Goal: Task Accomplishment & Management: Manage account settings

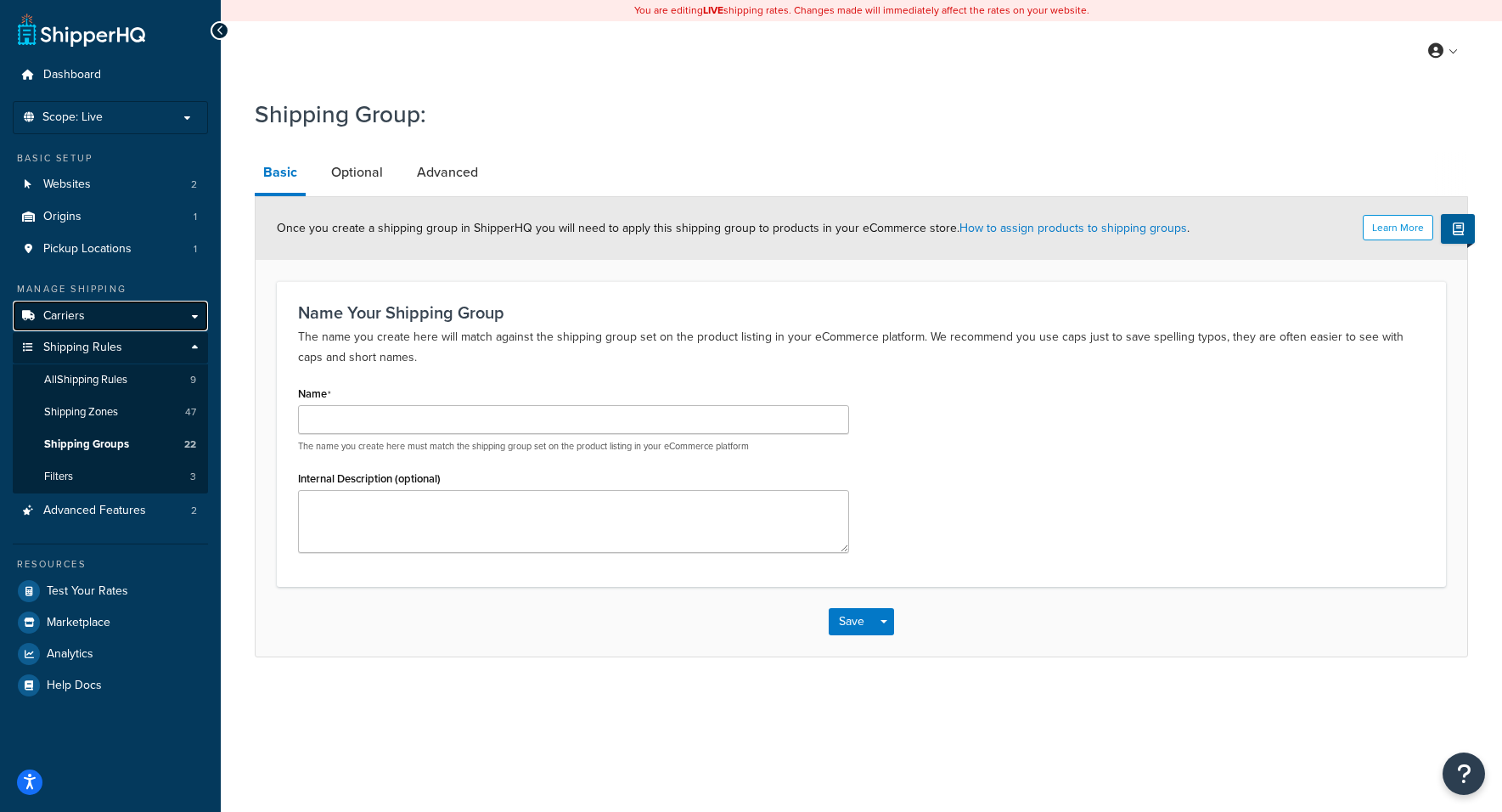
click at [188, 316] on link "Carriers" at bounding box center [110, 316] width 196 height 32
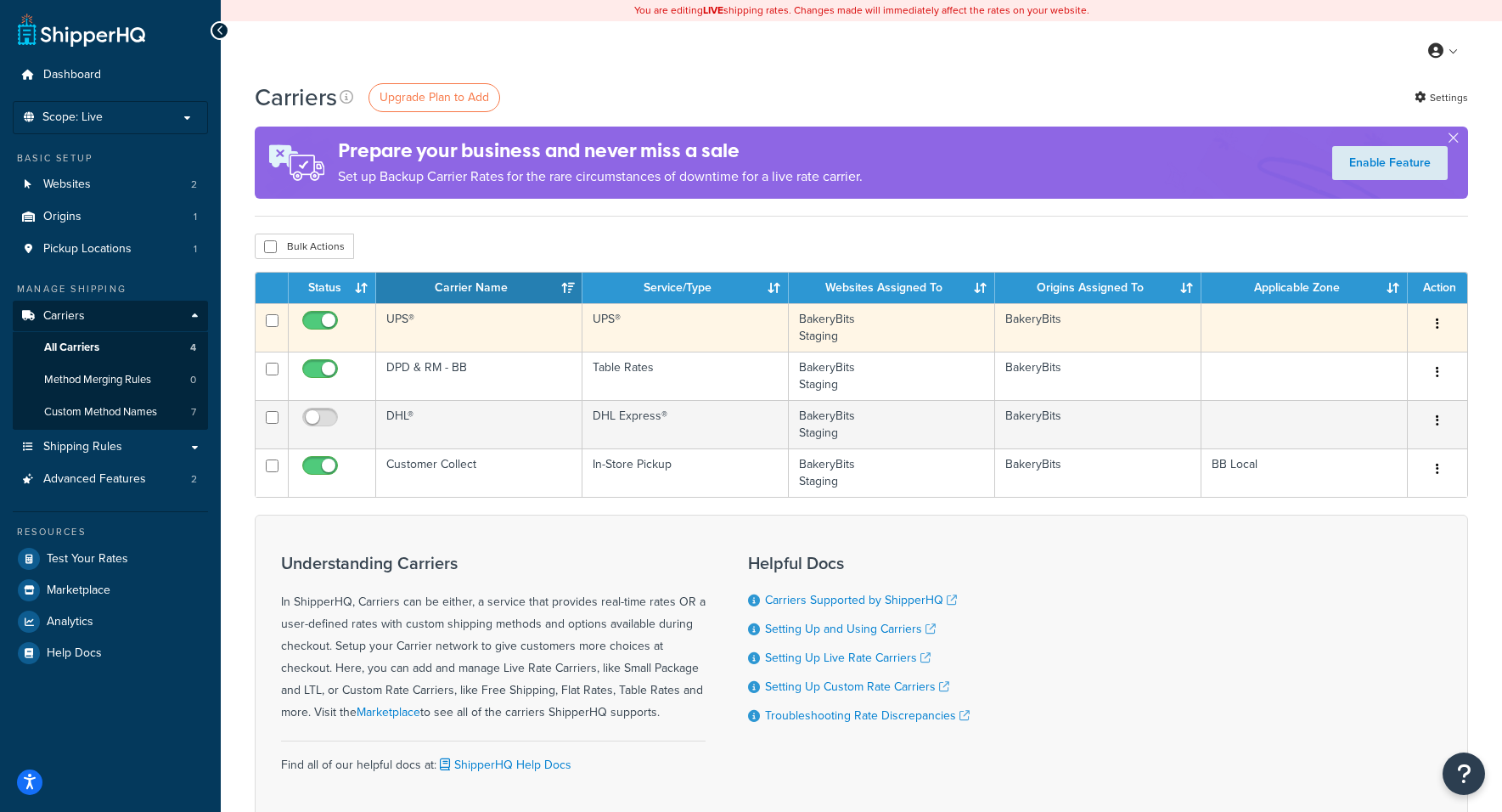
click at [1434, 322] on button "button" at bounding box center [1437, 324] width 24 height 27
click at [1362, 357] on link "Edit" at bounding box center [1368, 359] width 134 height 35
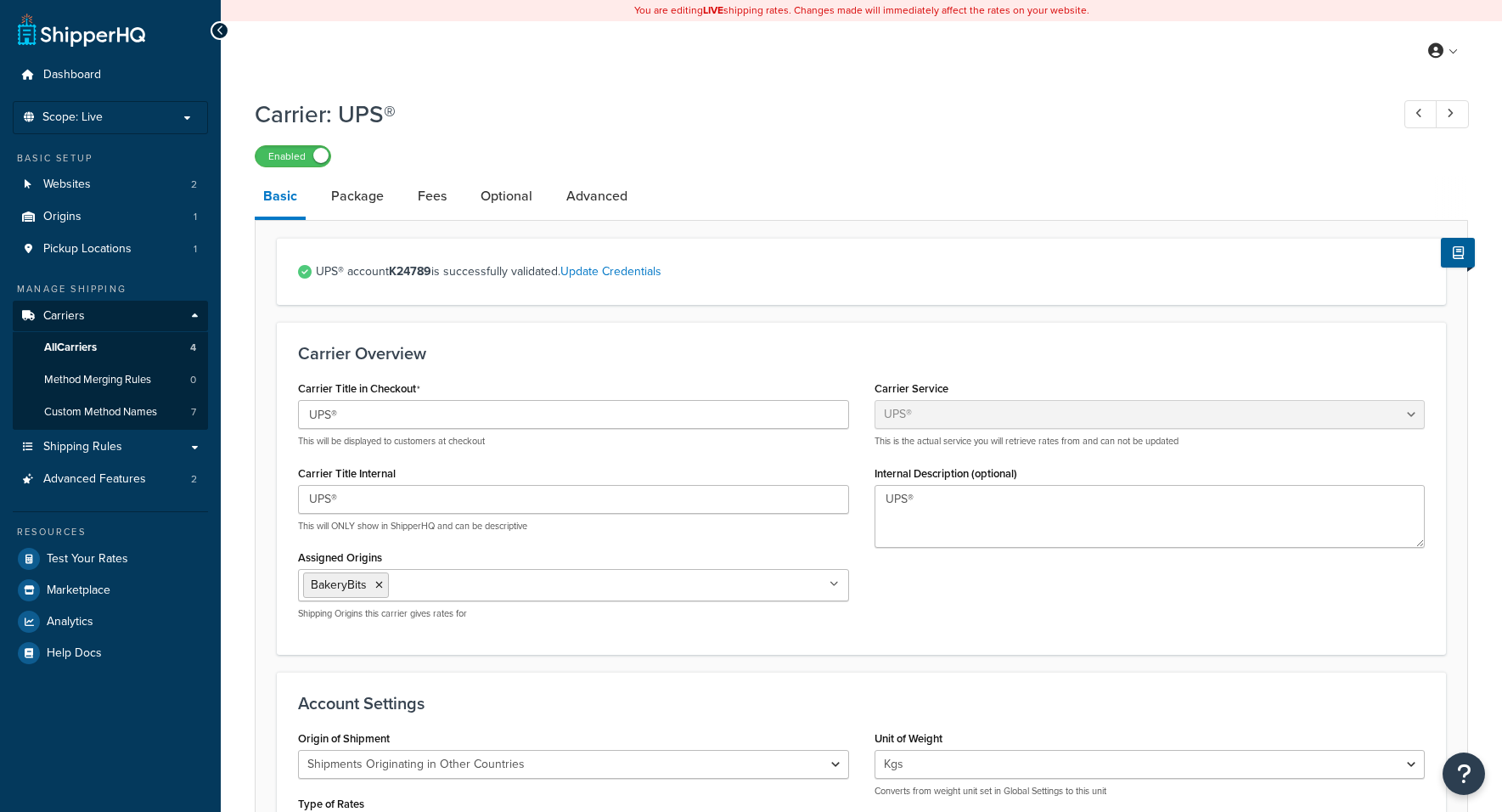
select select "ups"
select select "row"
select select "kg"
click at [597, 198] on link "Advanced" at bounding box center [597, 196] width 78 height 41
select select "false"
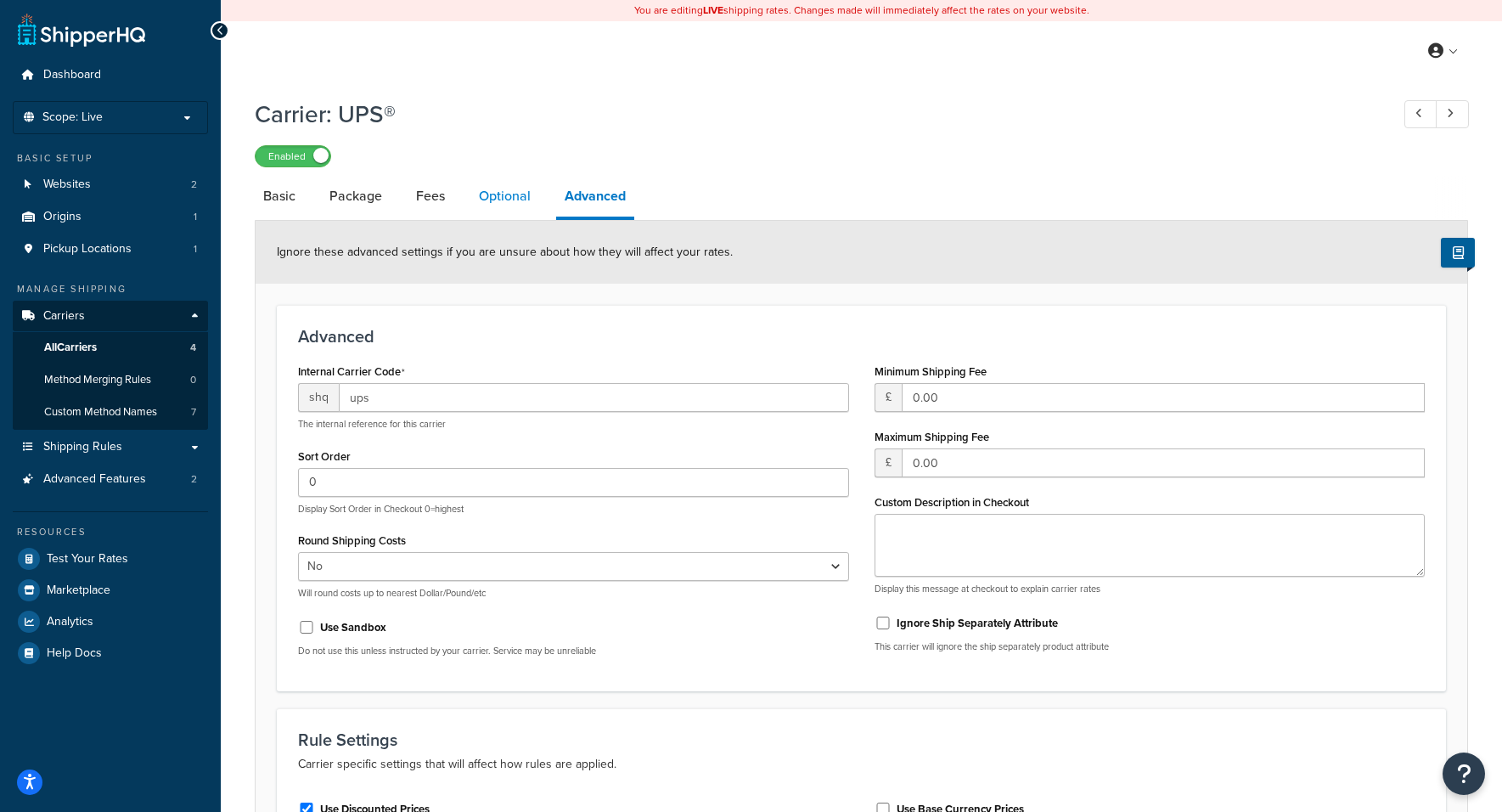
click at [513, 198] on link "Optional" at bounding box center [505, 196] width 69 height 41
select select "business"
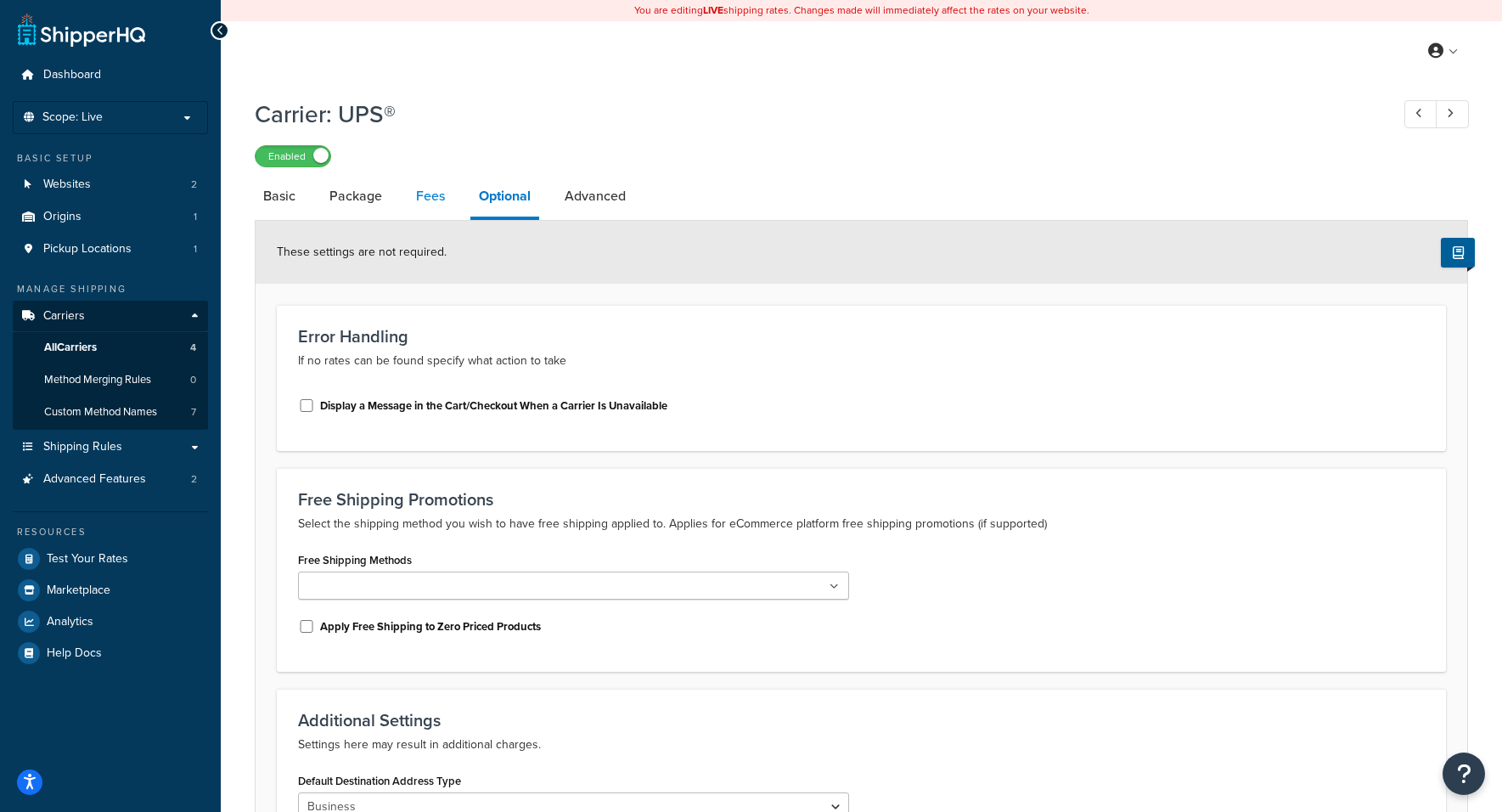
click at [424, 198] on link "Fees" at bounding box center [431, 196] width 46 height 41
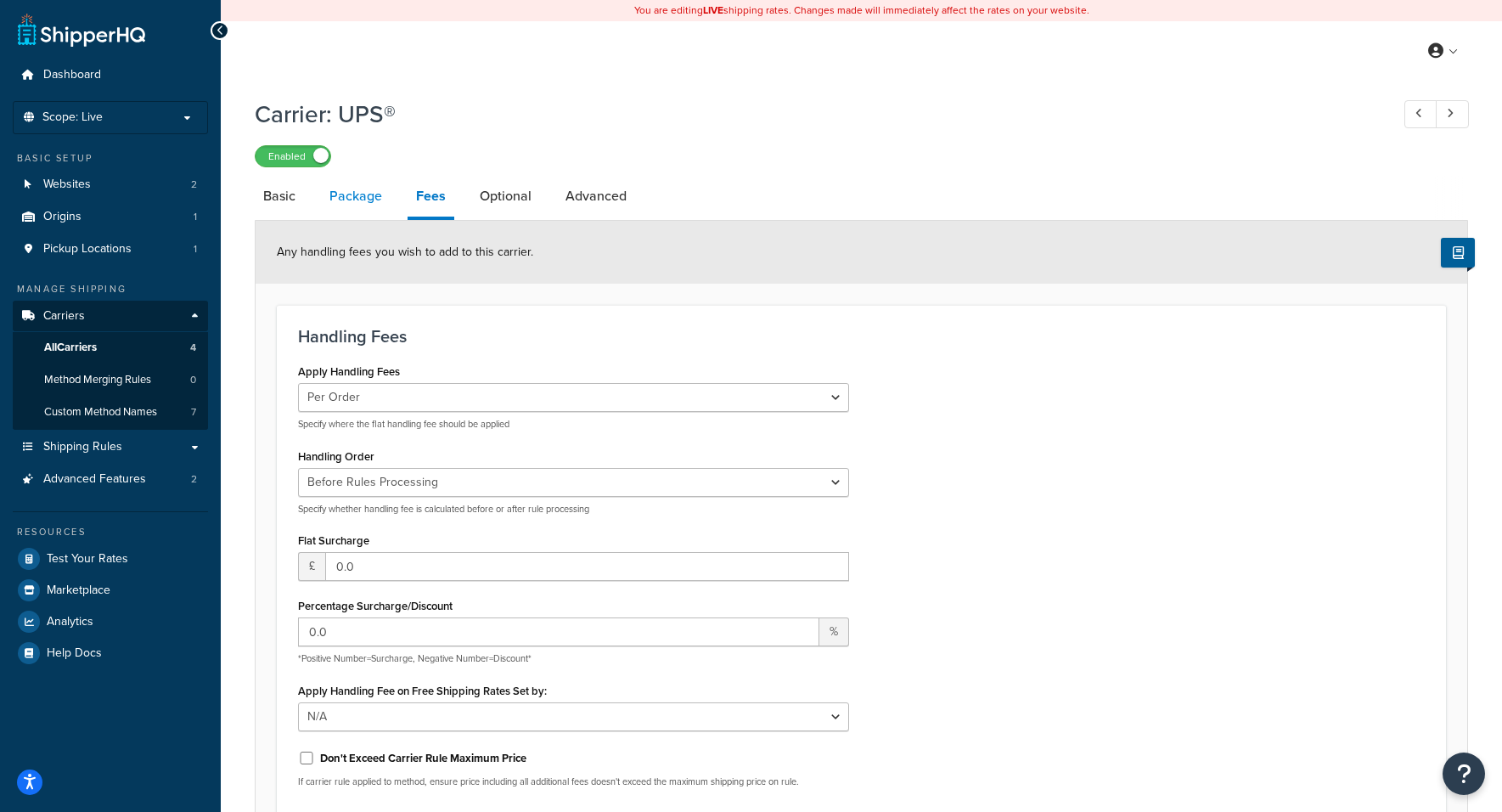
click at [359, 198] on link "Package" at bounding box center [356, 196] width 69 height 41
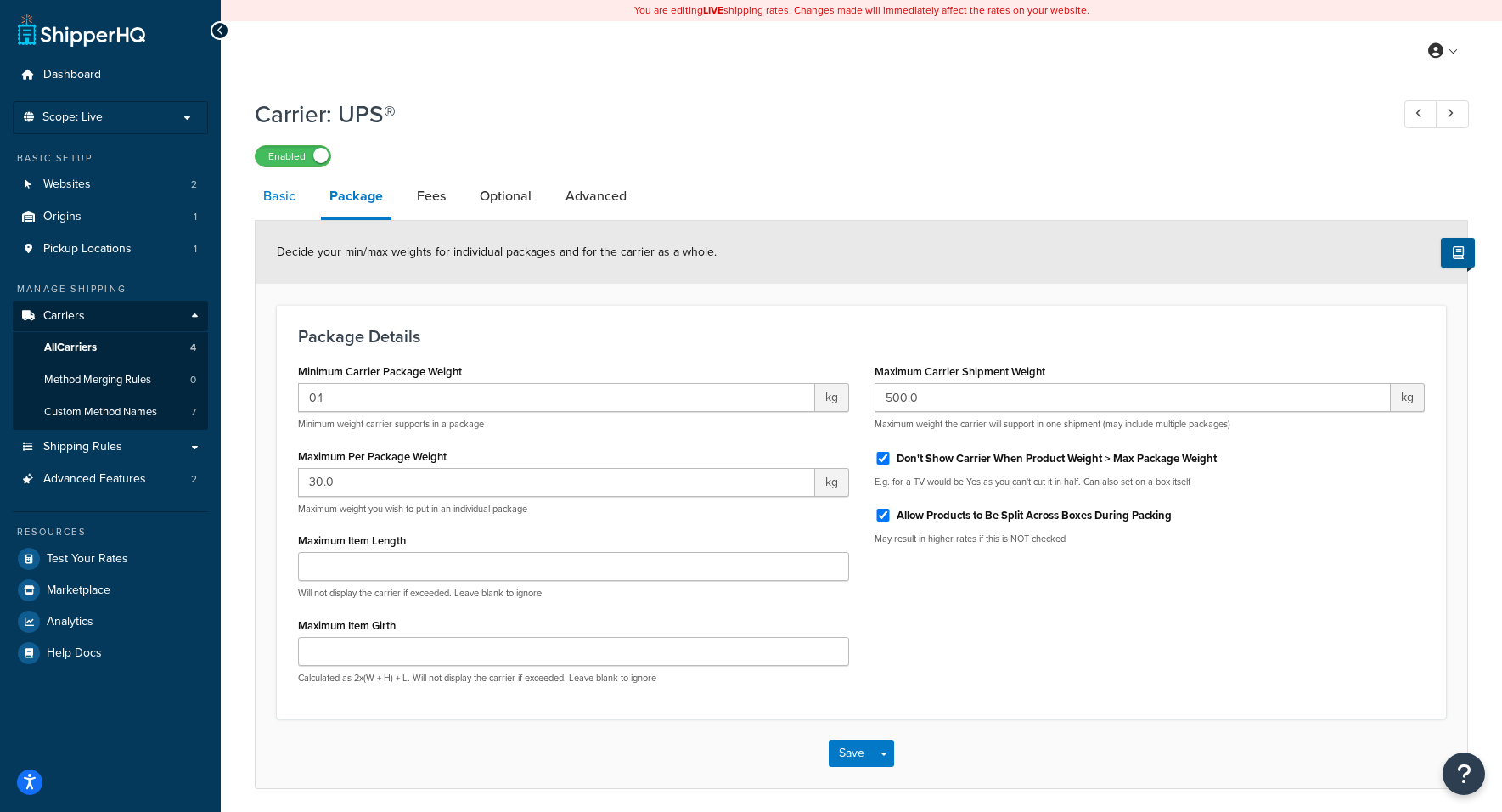
click at [284, 198] on link "Basic" at bounding box center [279, 196] width 49 height 41
select select "ups"
select select "row"
select select "kg"
